Goal: Find specific page/section: Find specific page/section

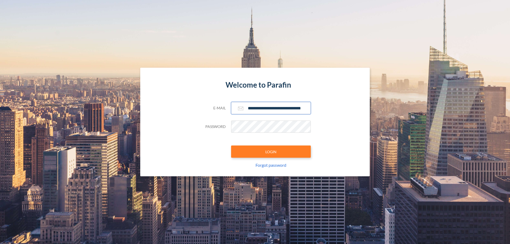
type input "**********"
click at [271, 152] on button "LOGIN" at bounding box center [271, 152] width 80 height 12
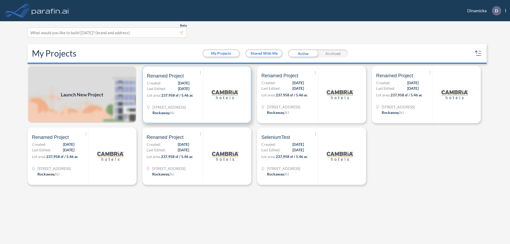
scroll to position [1, 0]
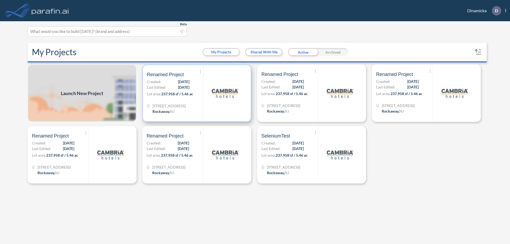
click at [197, 93] on p "Lot area: 237,958 sf / 5.46 ac" at bounding box center [175, 95] width 56 height 8
